Goal: Task Accomplishment & Management: Use online tool/utility

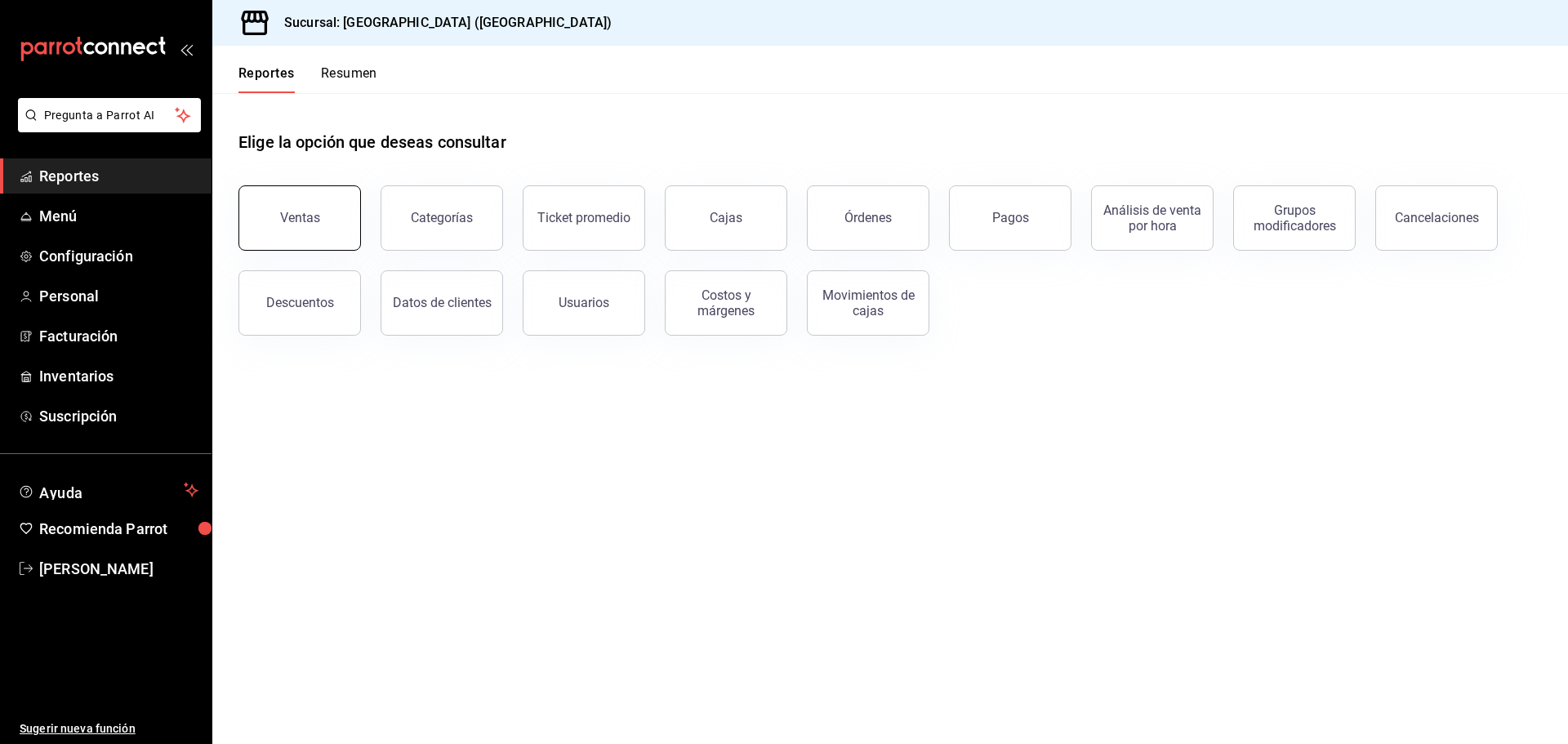
click at [275, 219] on button "Ventas" at bounding box center [300, 219] width 123 height 66
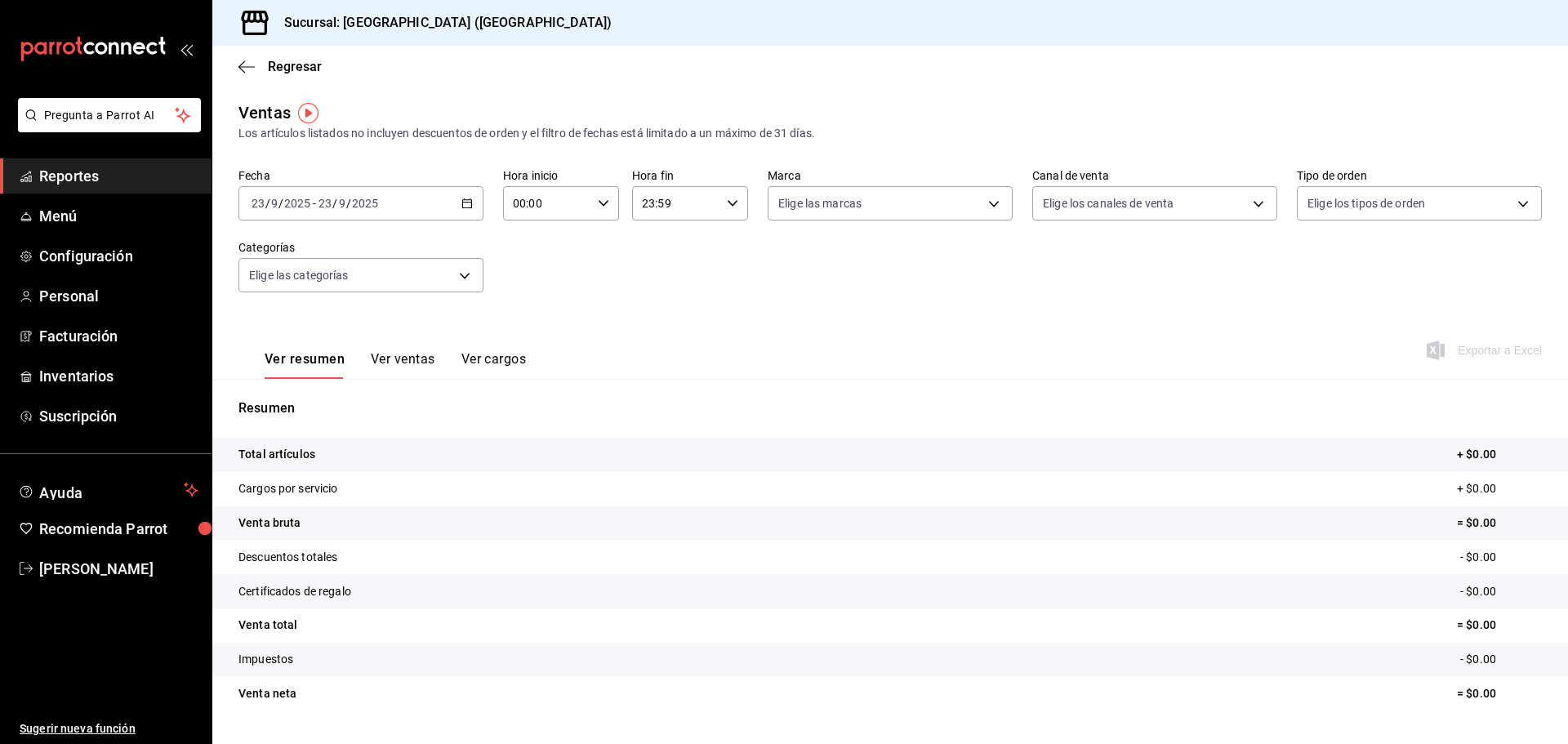
click at [440, 203] on div "[DATE] [DATE] - [DATE] [DATE]" at bounding box center [361, 203] width 245 height 34
click at [308, 295] on span "Ayer" at bounding box center [315, 289] width 127 height 17
click at [1459, 343] on span "Exportar a Excel" at bounding box center [1486, 350] width 112 height 19
click at [98, 187] on span "Reportes" at bounding box center [118, 176] width 159 height 22
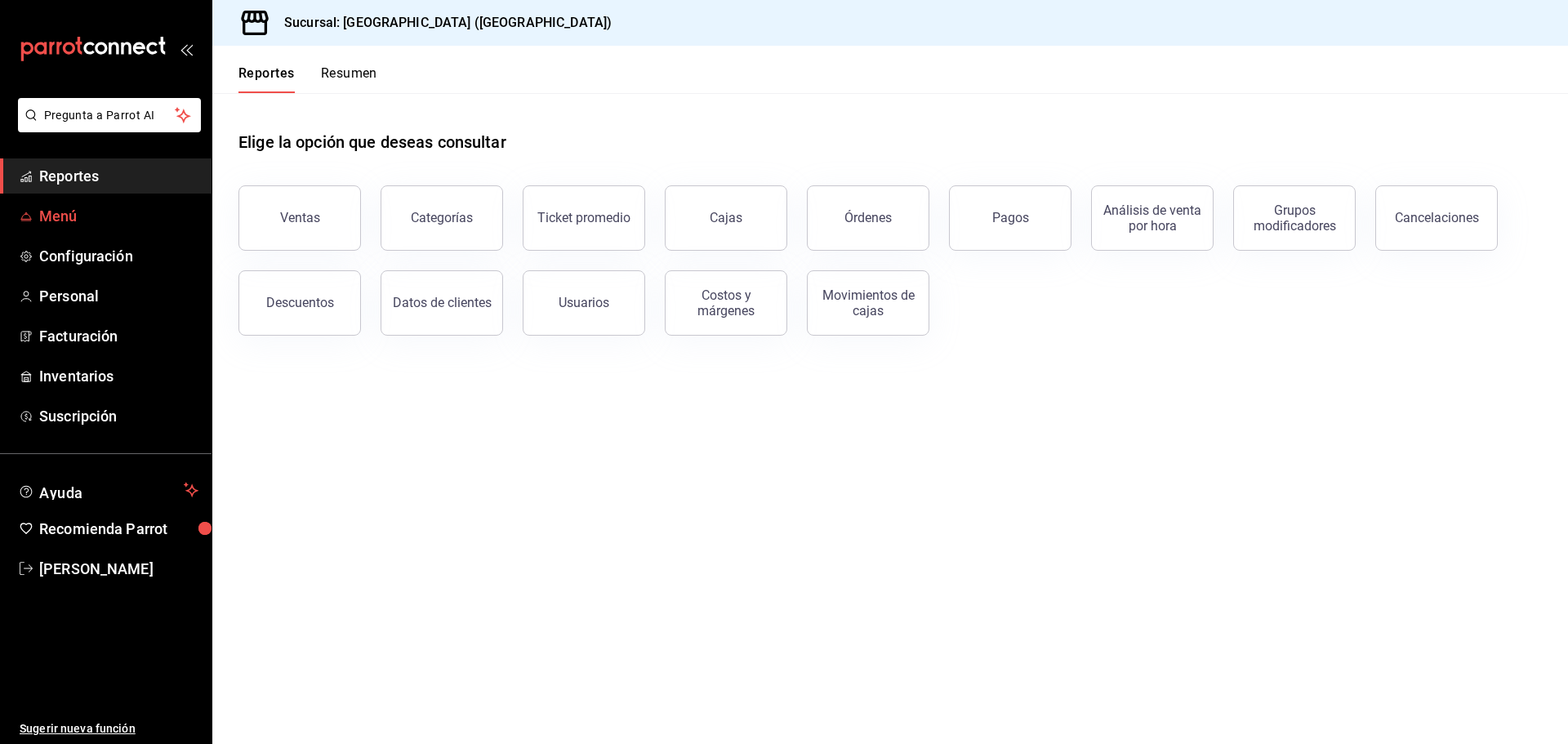
click at [85, 223] on span "Menú" at bounding box center [118, 216] width 159 height 22
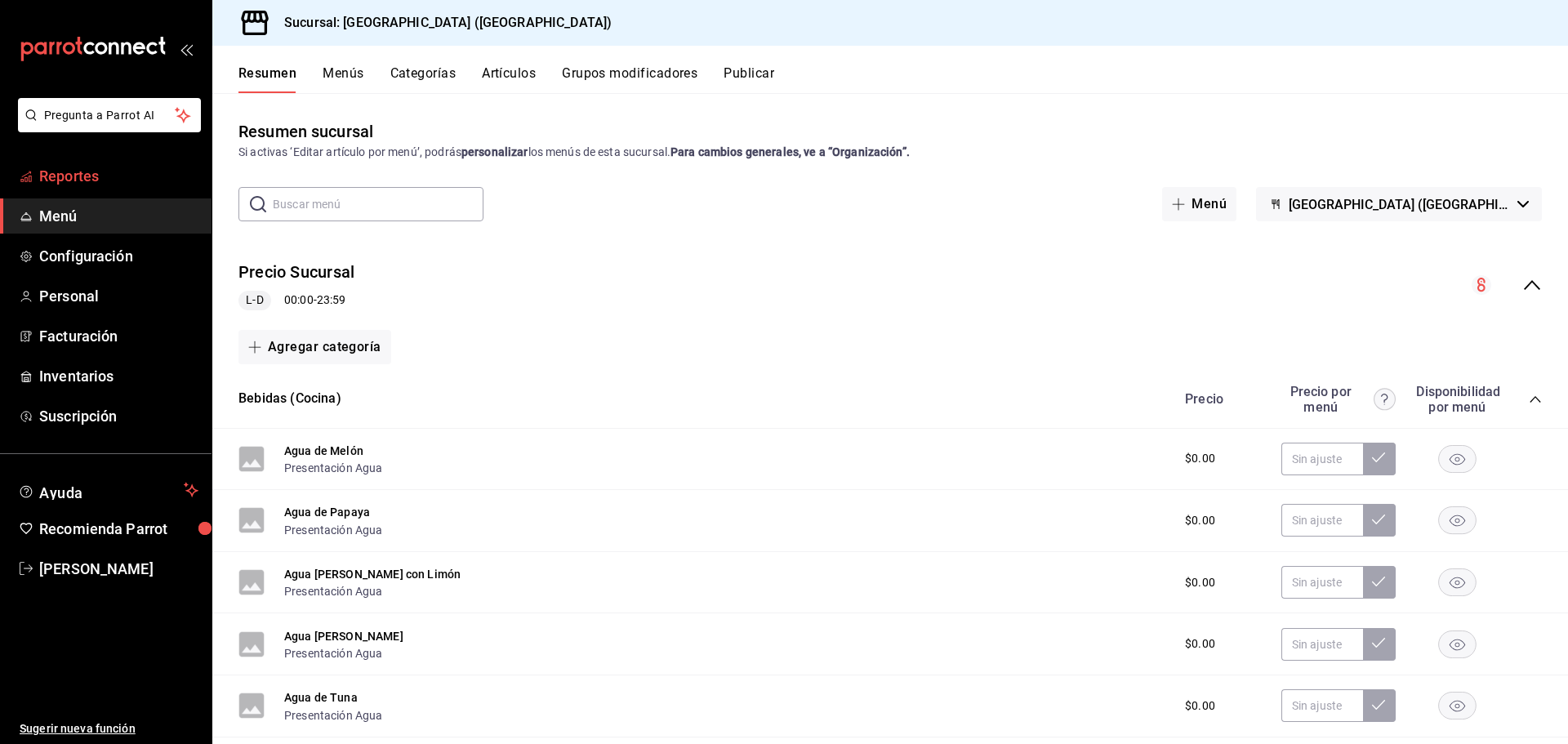
click at [81, 177] on span "Reportes" at bounding box center [118, 176] width 159 height 22
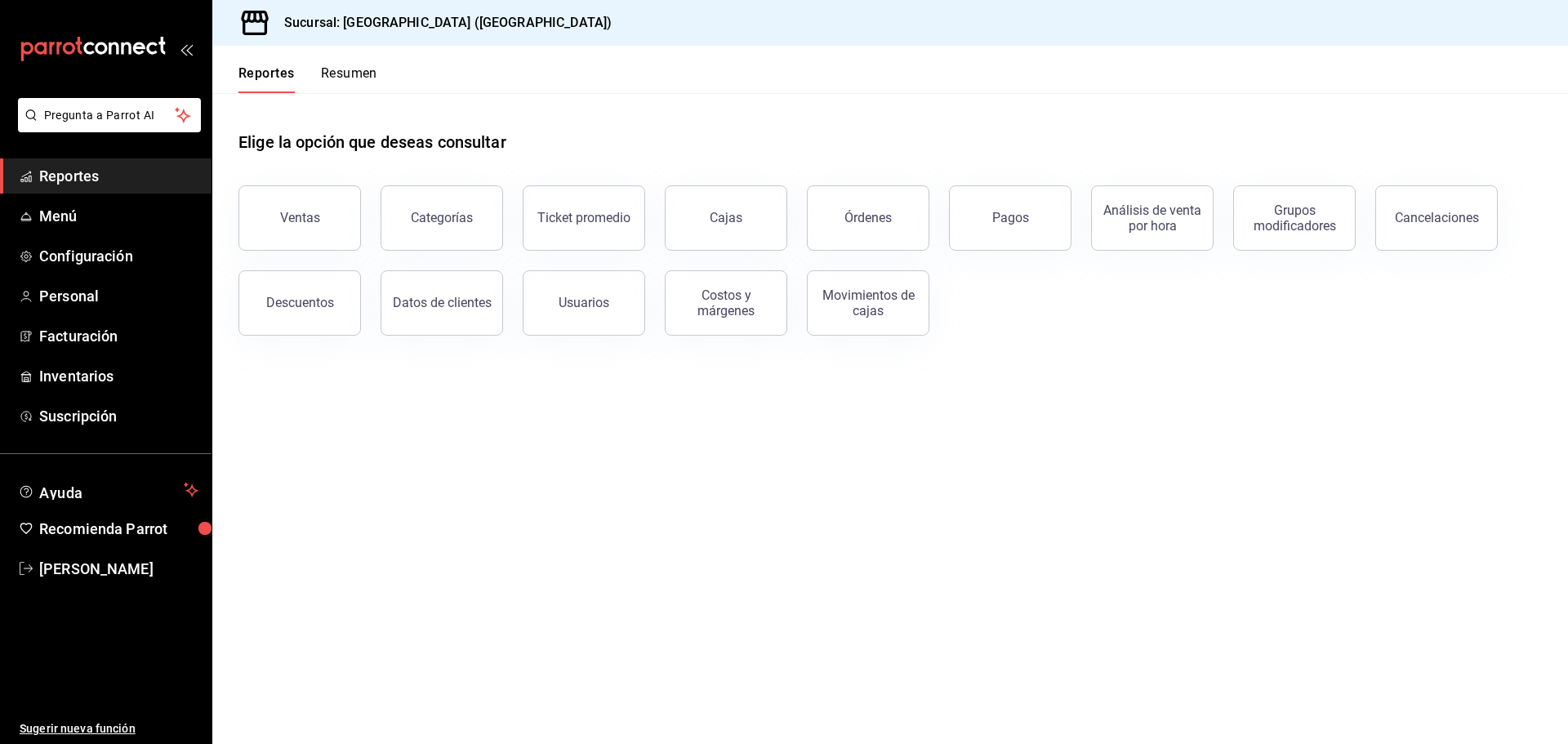
drag, startPoint x: 896, startPoint y: 241, endPoint x: 876, endPoint y: 242, distance: 20.0
click at [896, 241] on button "Órdenes" at bounding box center [868, 219] width 123 height 66
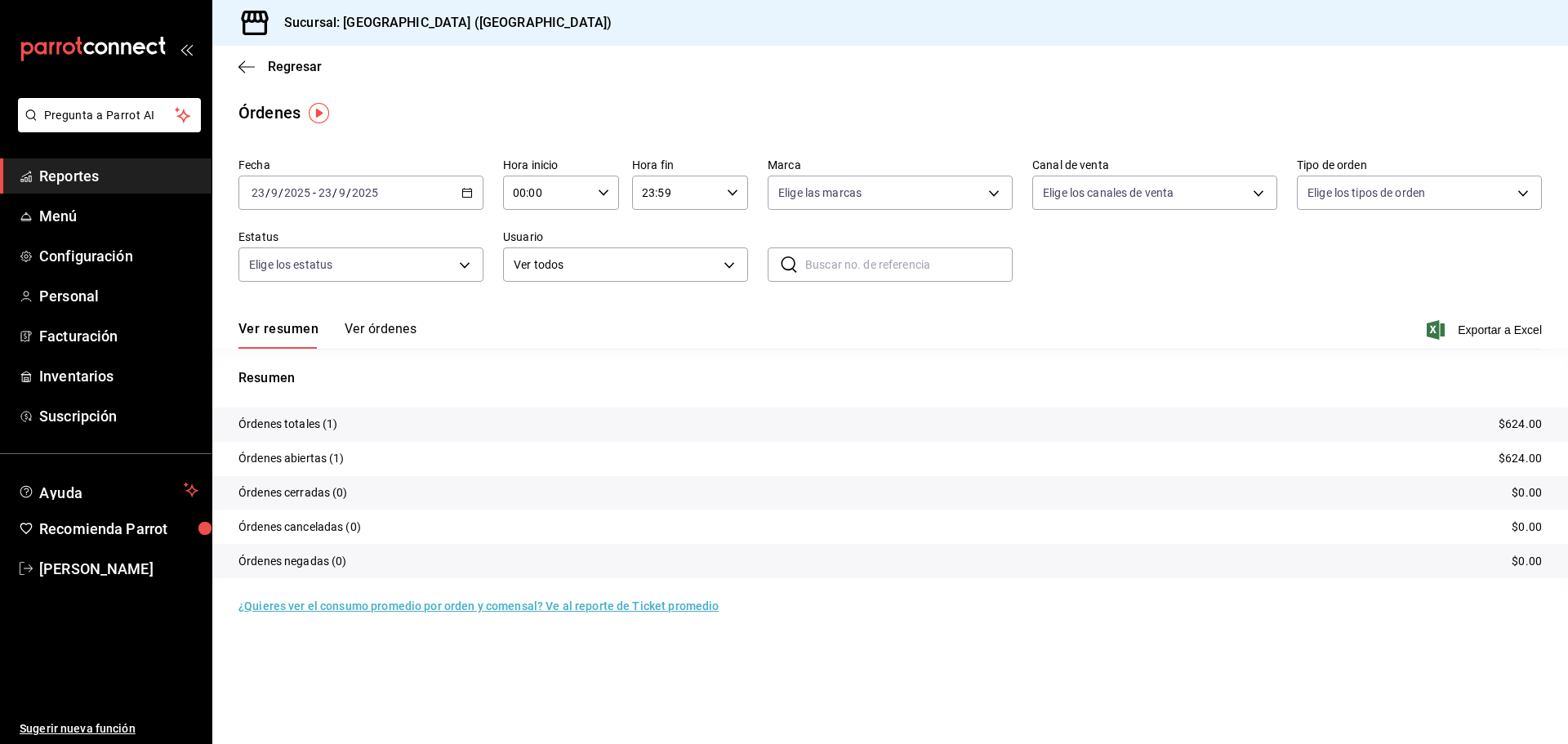
click at [460, 192] on div "[DATE] [DATE] - [DATE] [DATE]" at bounding box center [361, 193] width 245 height 34
click at [266, 430] on span "Rango de fechas" at bounding box center [315, 426] width 127 height 17
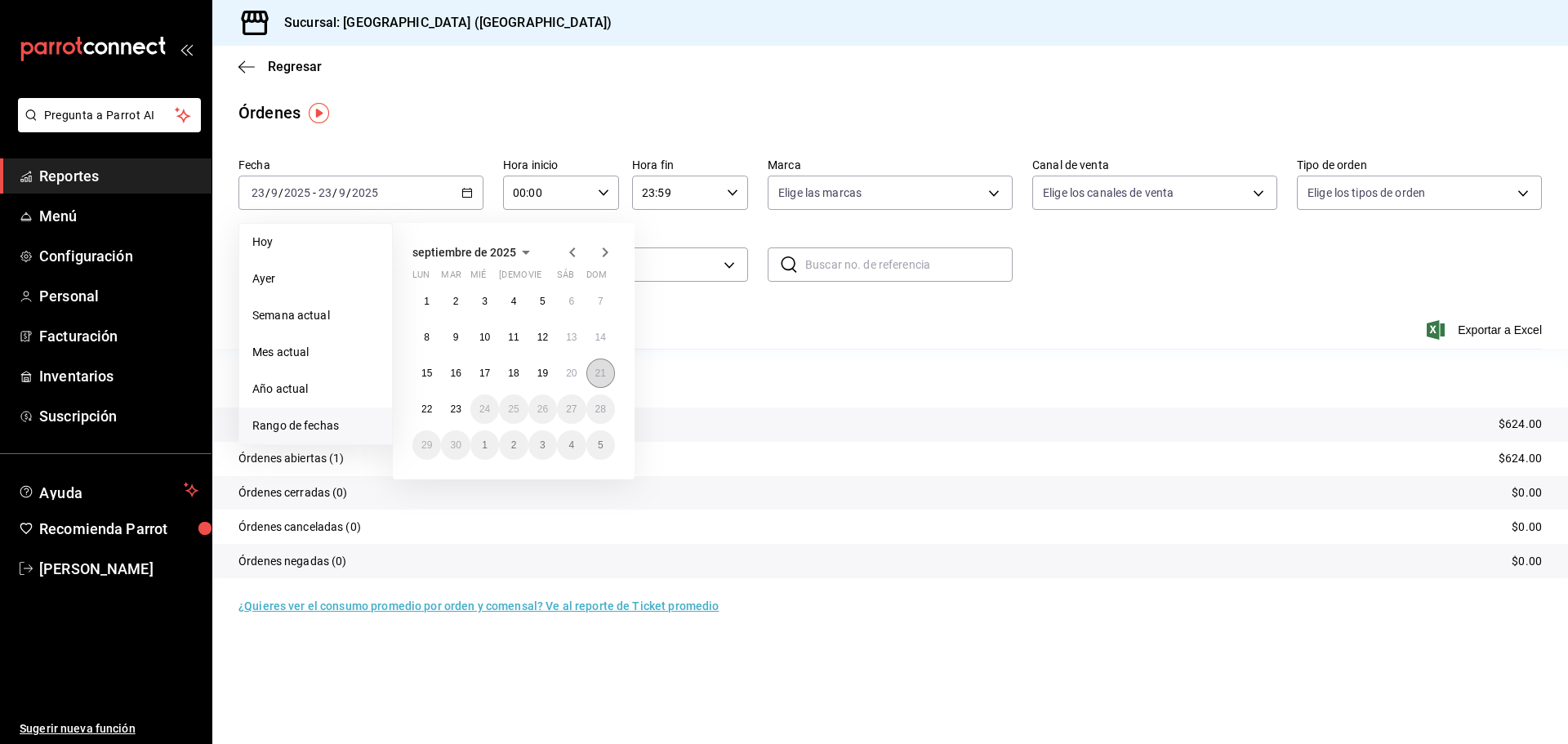
click at [595, 378] on abbr "21" at bounding box center [600, 373] width 11 height 12
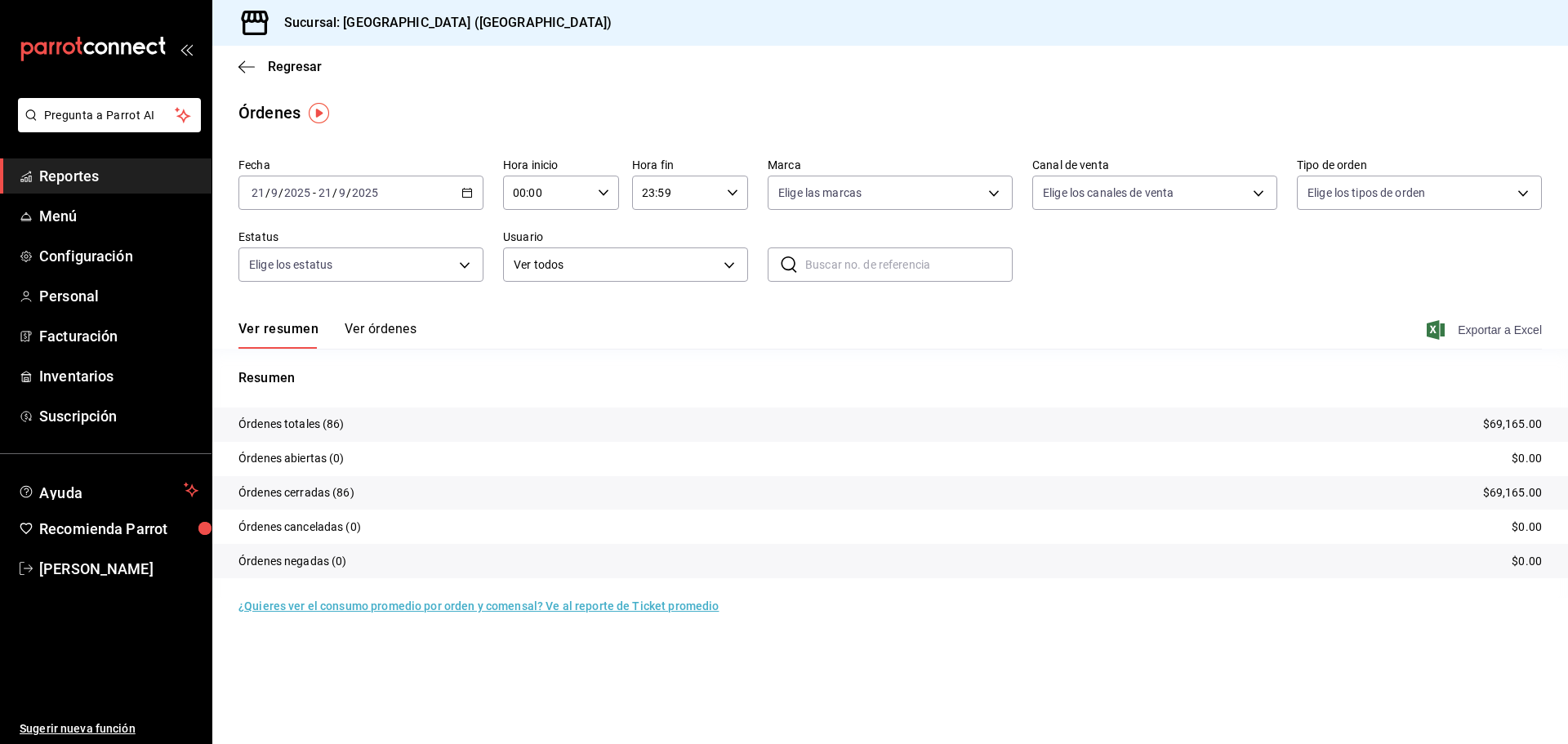
click at [1502, 327] on span "Exportar a Excel" at bounding box center [1486, 330] width 112 height 19
click at [923, 126] on main "Regresar Órdenes Fecha [DATE] [DATE] - [DATE] [DATE] Hora inicio 00:00 Hora ini…" at bounding box center [890, 394] width 1355 height 699
